Goal: Information Seeking & Learning: Learn about a topic

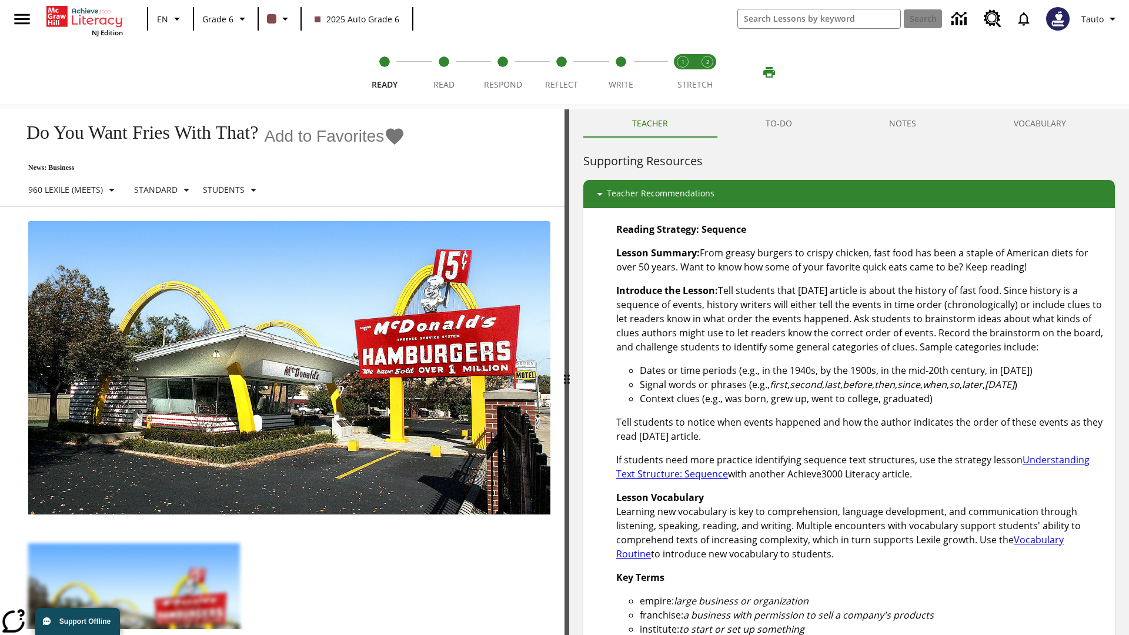
click at [779, 123] on button "TO-DO" at bounding box center [779, 123] width 124 height 28
